Goal: Task Accomplishment & Management: Manage account settings

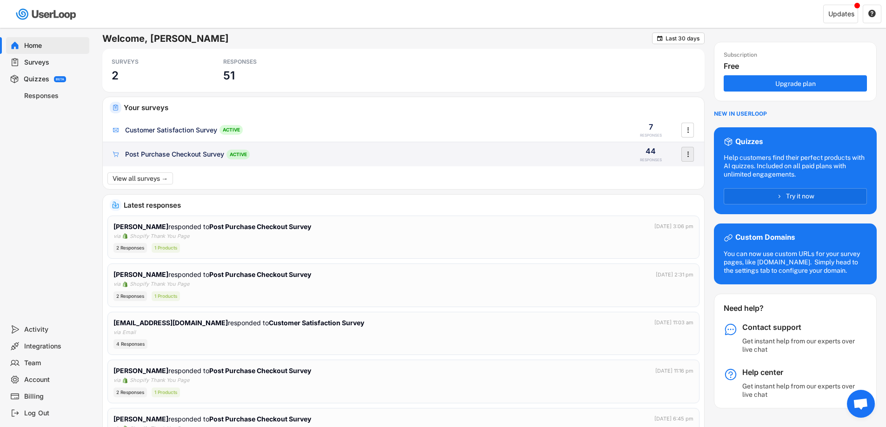
click at [689, 153] on icon "" at bounding box center [687, 154] width 9 height 14
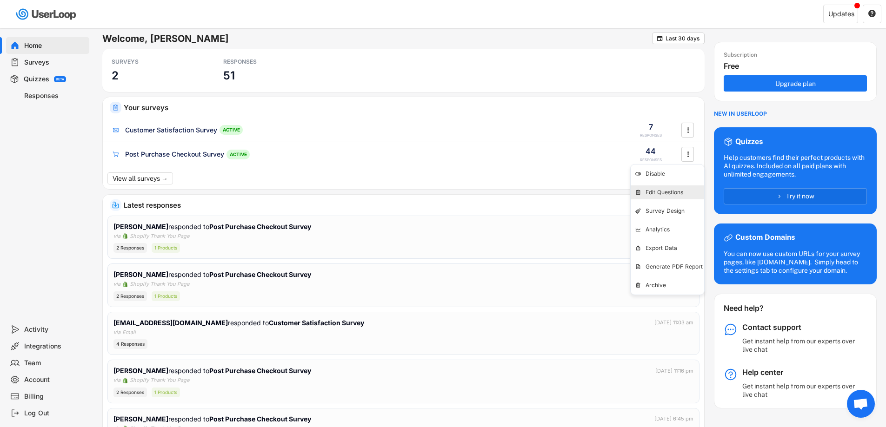
click at [668, 191] on div "Edit Questions" at bounding box center [674, 192] width 59 height 7
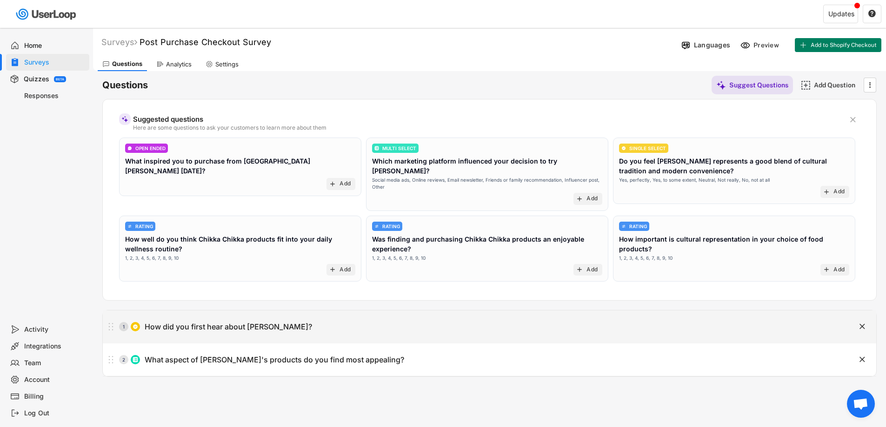
click at [250, 322] on div "How did you first hear about [PERSON_NAME]?" at bounding box center [228, 327] width 167 height 10
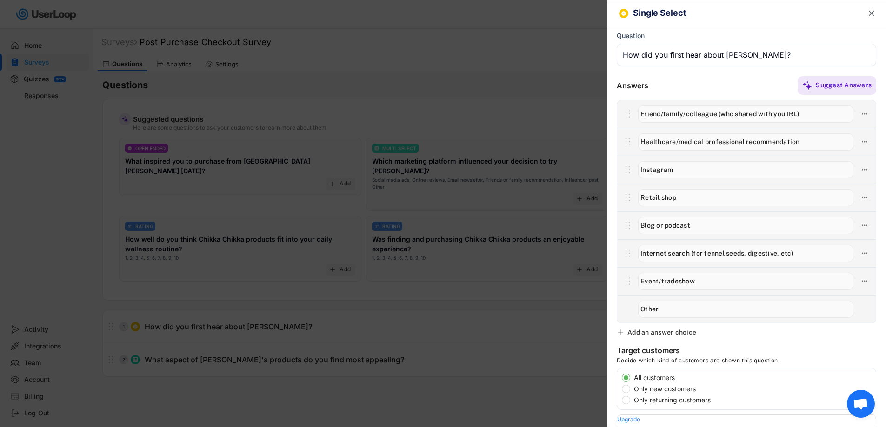
click at [678, 310] on input "input" at bounding box center [745, 309] width 215 height 17
click at [620, 334] on icon at bounding box center [620, 332] width 7 height 7
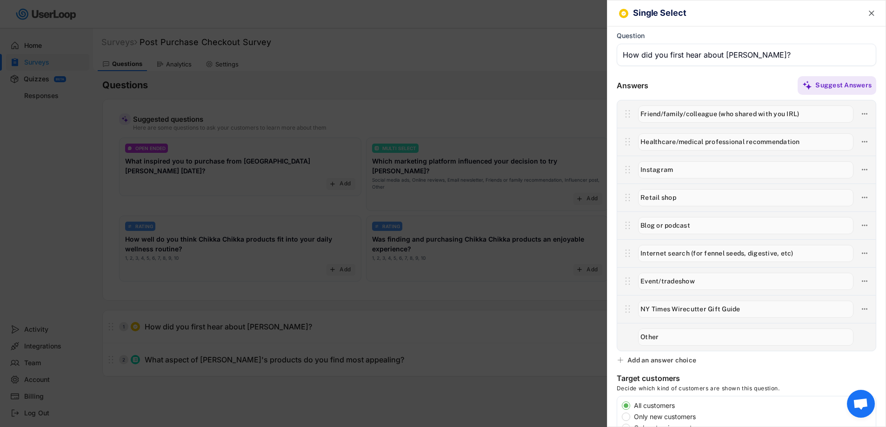
type input "NY Times Wirecutter Gift Guide"
click at [724, 81] on div "Suggest Answers" at bounding box center [762, 85] width 228 height 19
click at [869, 13] on text "" at bounding box center [872, 13] width 6 height 10
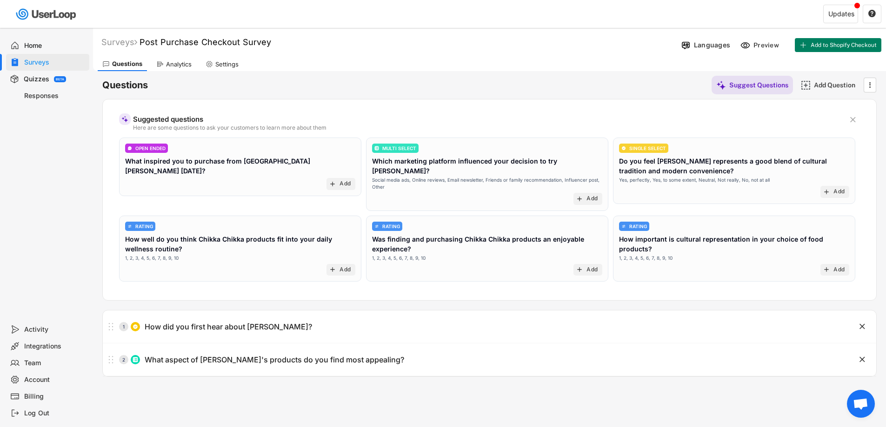
click at [40, 67] on div "Surveys" at bounding box center [47, 62] width 83 height 17
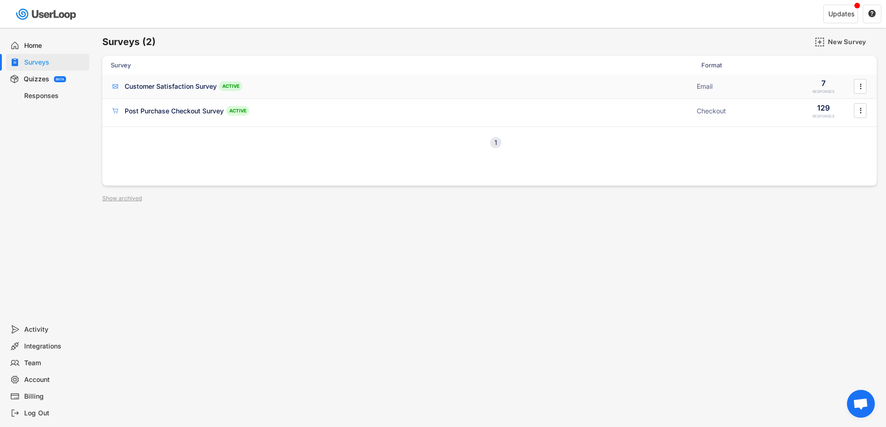
click at [161, 84] on div "Customer Satisfaction Survey" at bounding box center [171, 86] width 92 height 9
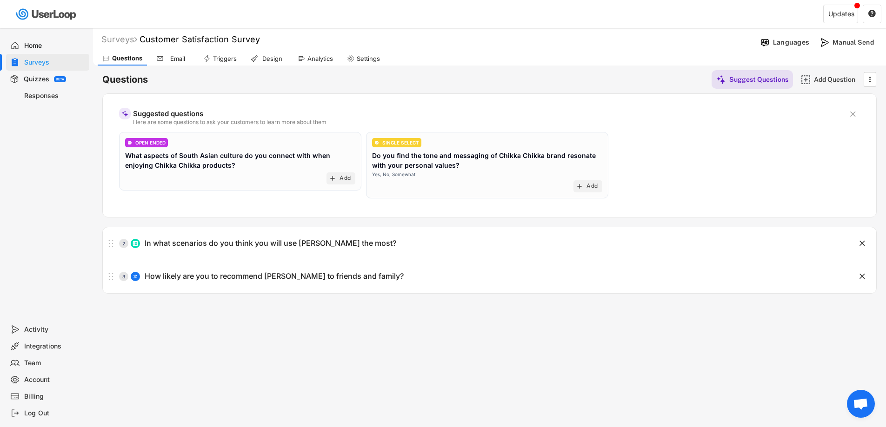
click at [40, 97] on div "Responses" at bounding box center [54, 96] width 61 height 9
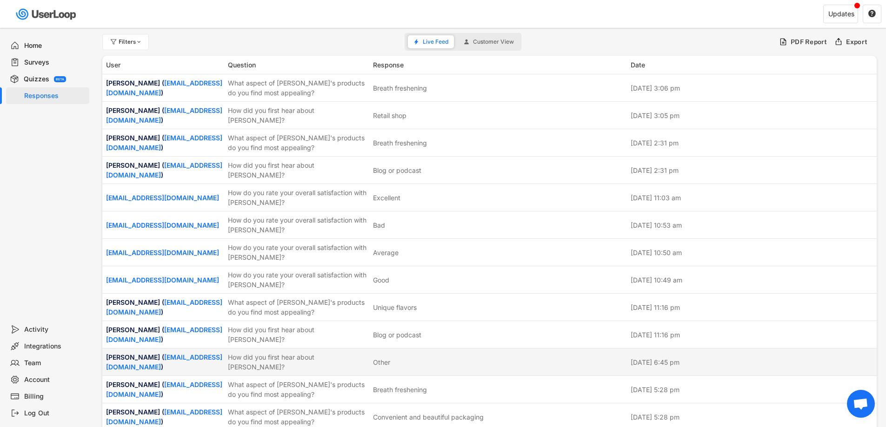
click at [309, 359] on div "How did you first hear about [PERSON_NAME]?" at bounding box center [297, 362] width 139 height 20
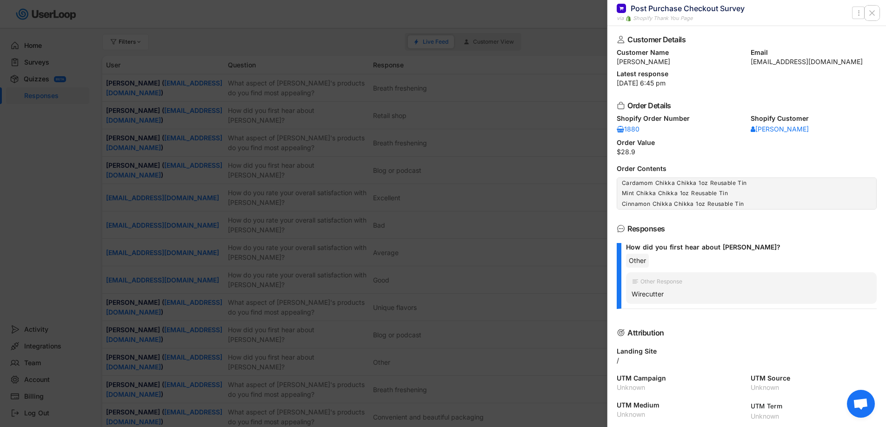
click at [872, 11] on icon at bounding box center [871, 12] width 9 height 9
